Goal: Transaction & Acquisition: Download file/media

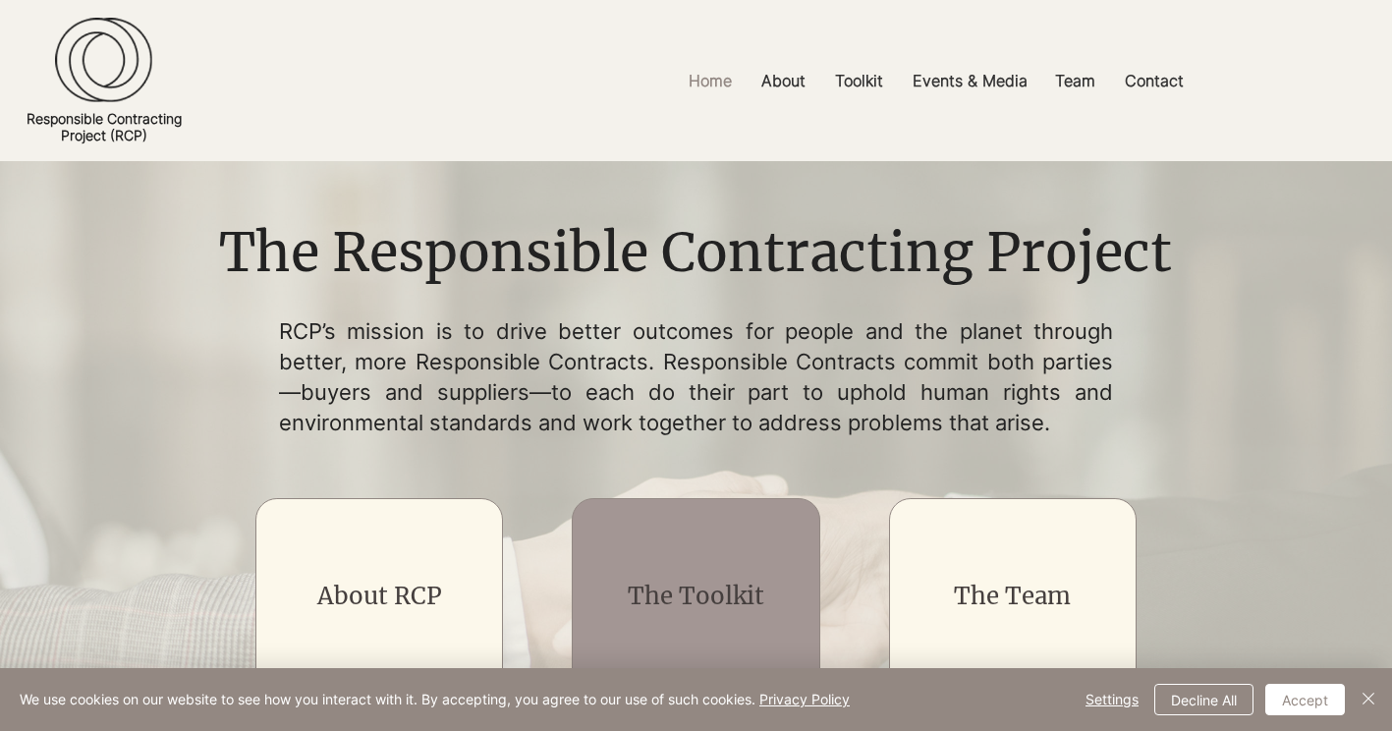
click at [695, 584] on link "The Toolkit" at bounding box center [696, 595] width 137 height 30
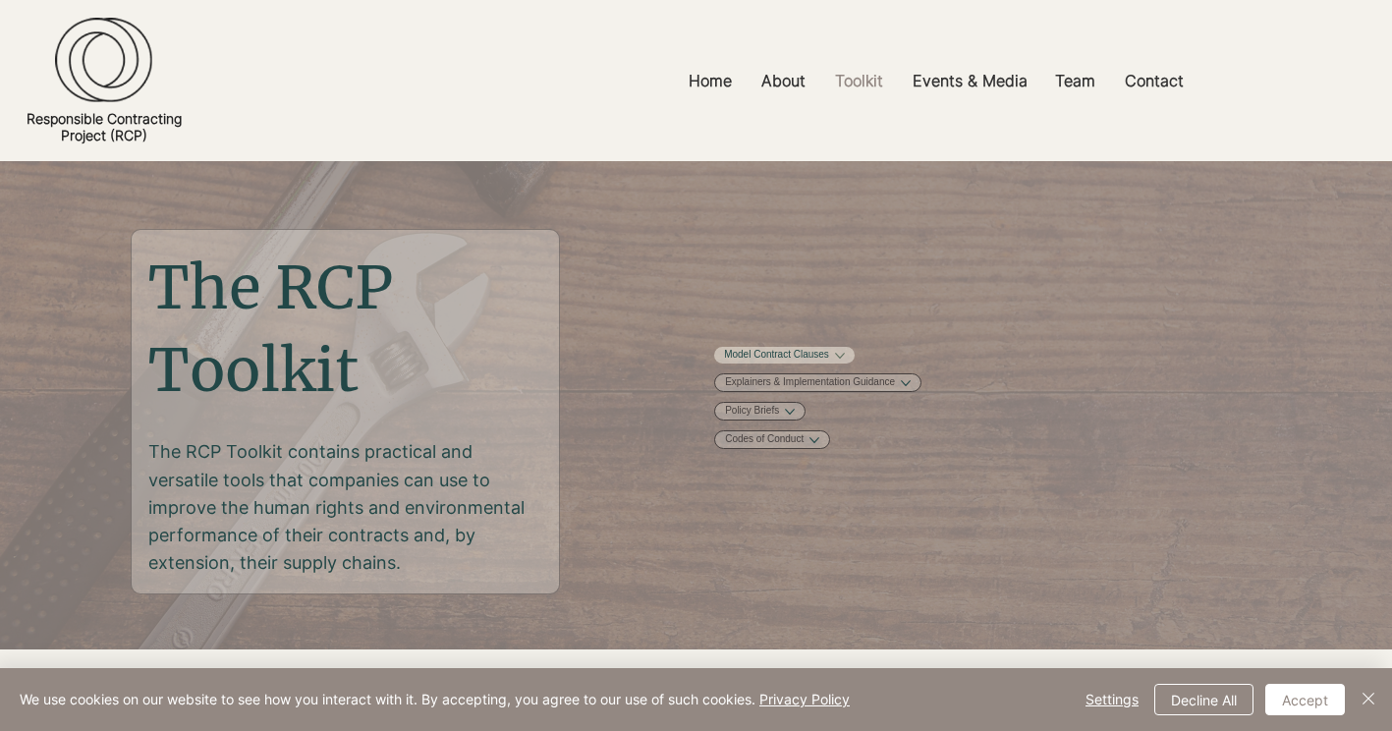
click at [829, 359] on link "Model Contract Clauses" at bounding box center [776, 355] width 105 height 15
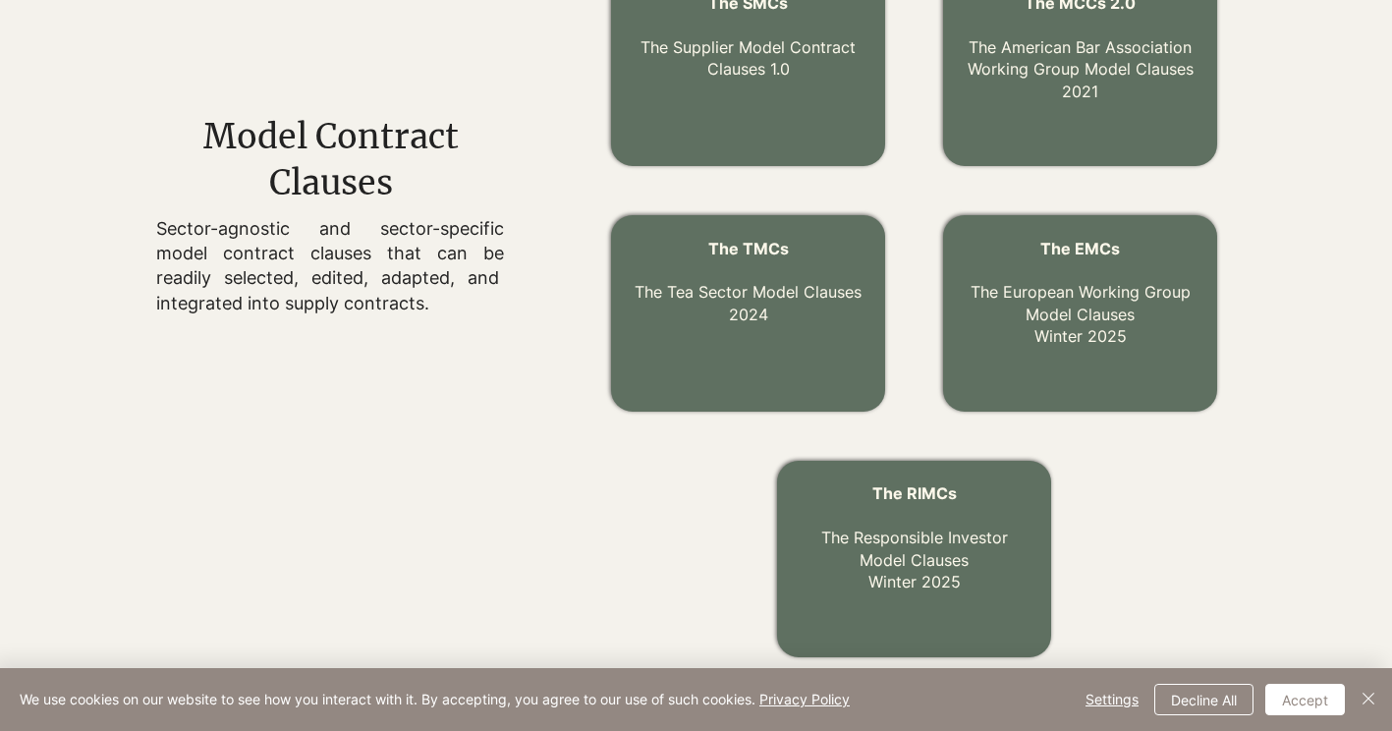
scroll to position [769, 0]
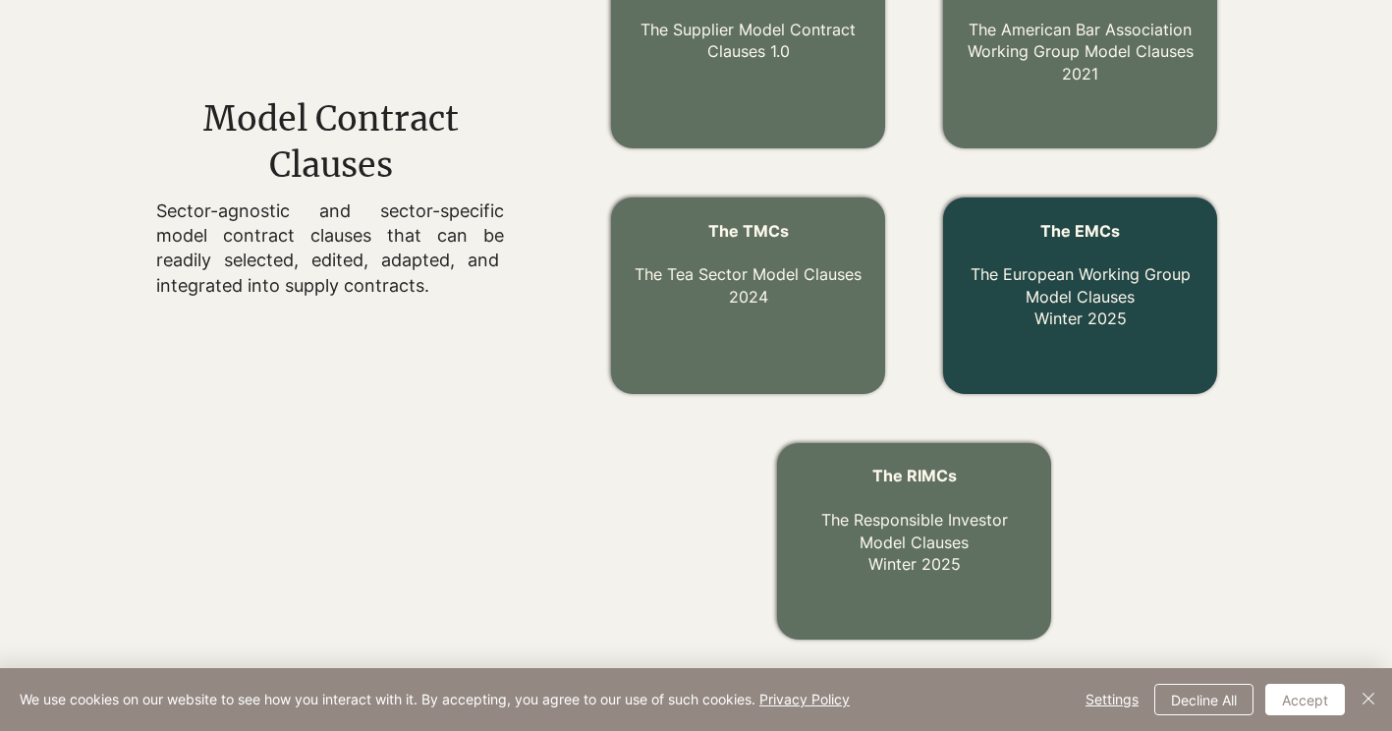
click at [1080, 280] on link "The EMCs The European Working Group Model Clauses Winter 2025" at bounding box center [1080, 275] width 220 height 108
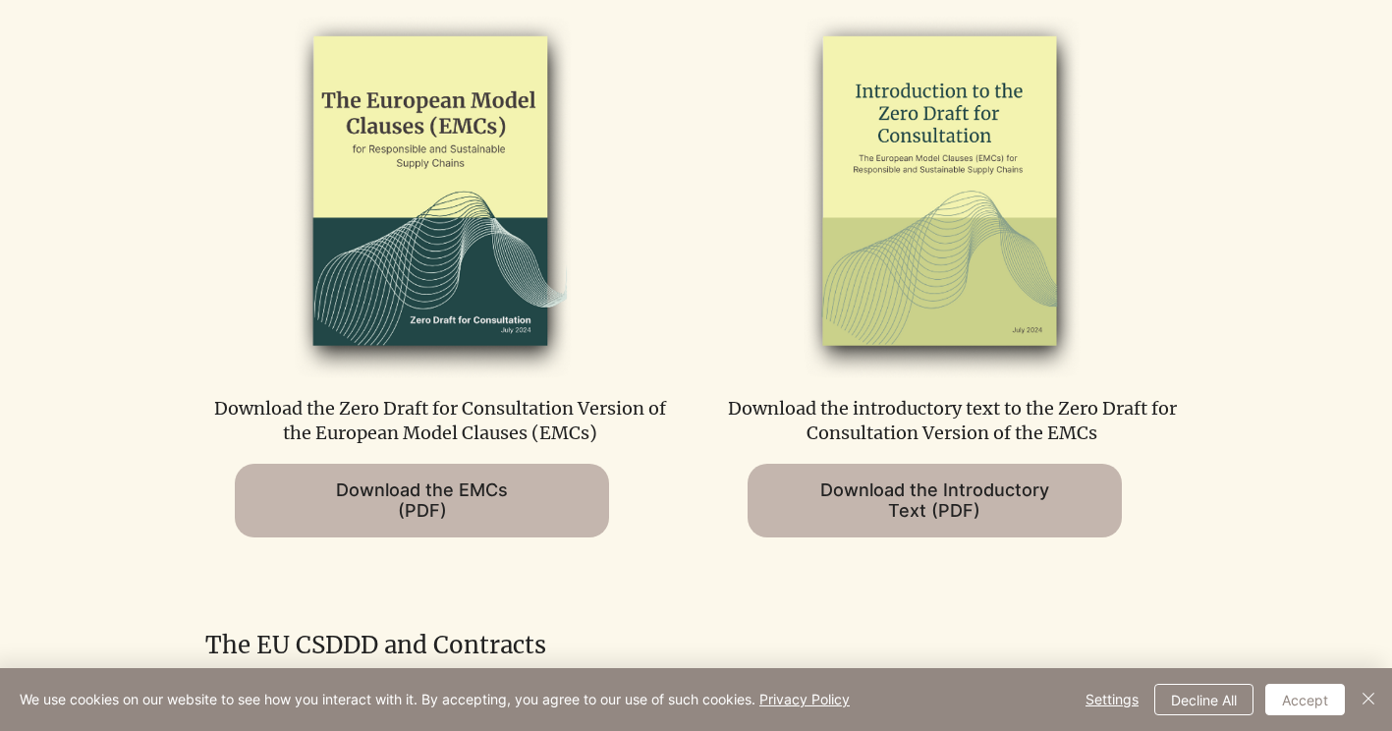
scroll to position [1080, 0]
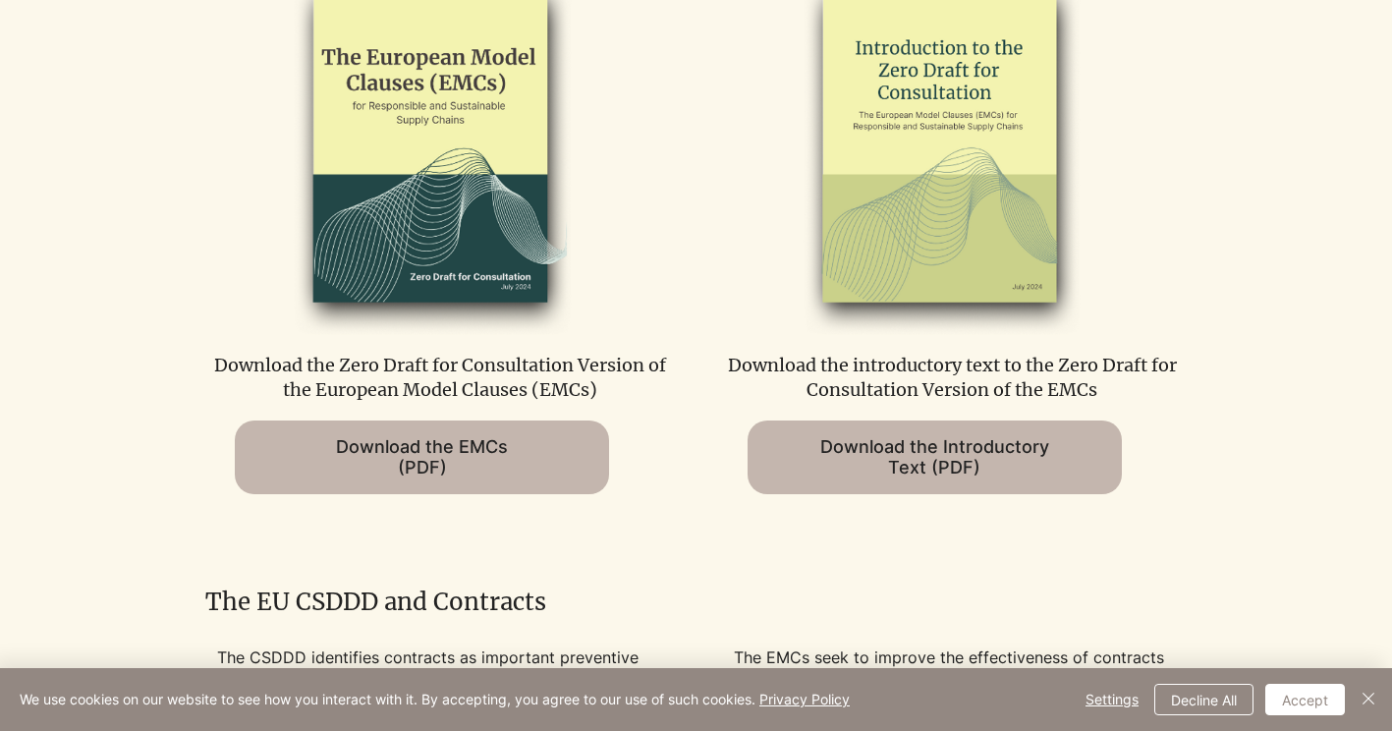
click at [446, 180] on img at bounding box center [427, 149] width 407 height 371
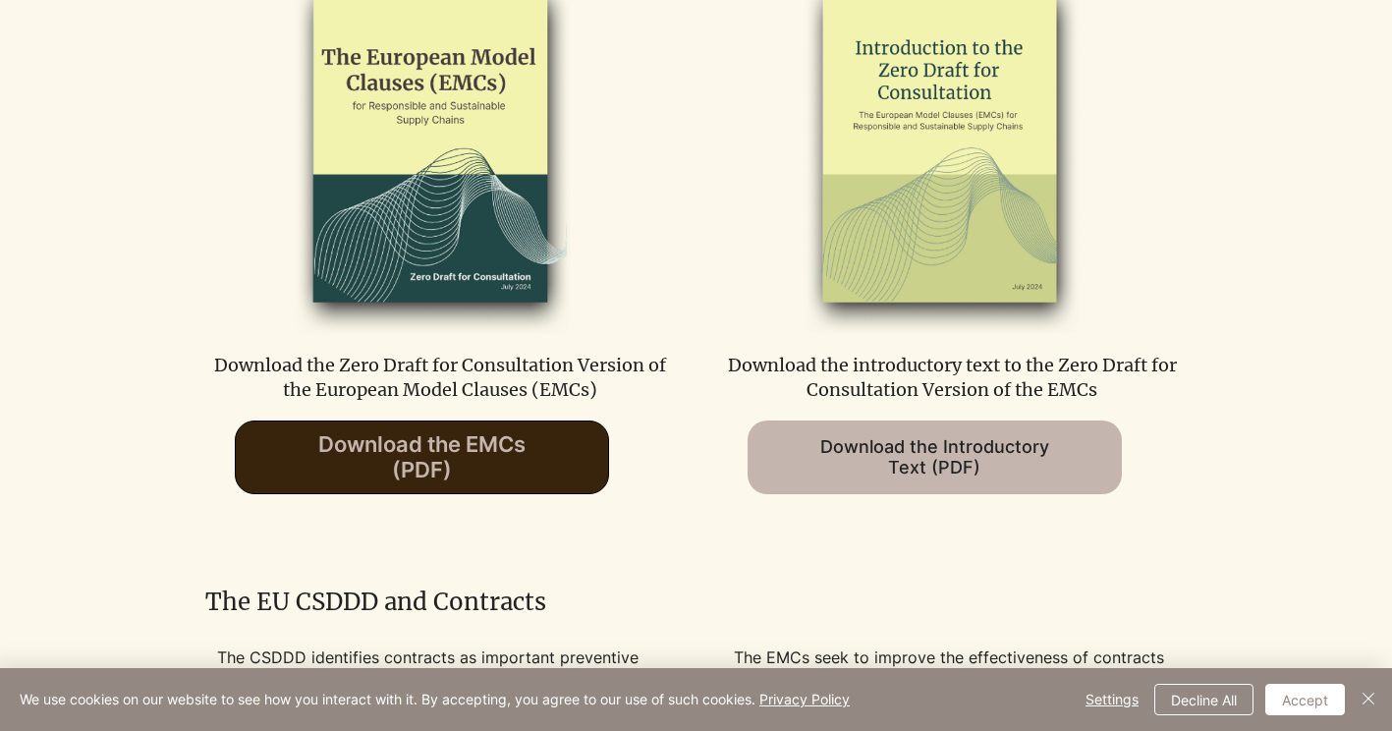
click at [420, 467] on span "Download the EMCs (PDF)" at bounding box center [421, 456] width 207 height 51
